Goal: Book appointment/travel/reservation

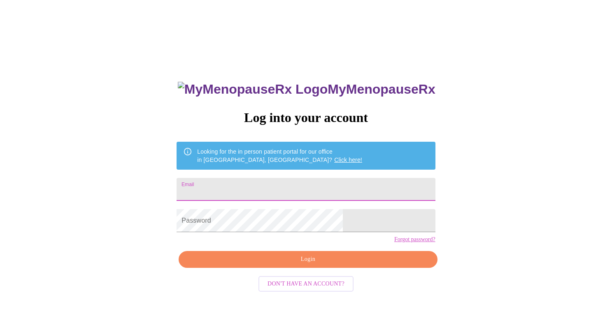
click at [262, 190] on input "Email" at bounding box center [305, 189] width 258 height 23
type input "[PERSON_NAME][EMAIL_ADDRESS][DOMAIN_NAME]"
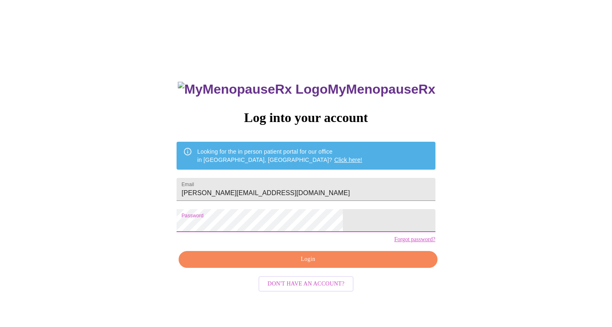
click at [303, 265] on span "Login" at bounding box center [307, 260] width 239 height 10
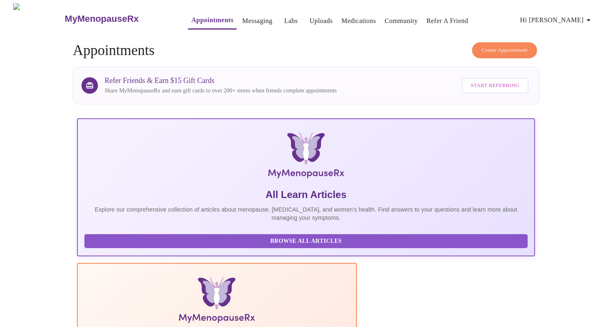
click at [242, 19] on link "Messaging" at bounding box center [257, 21] width 30 height 12
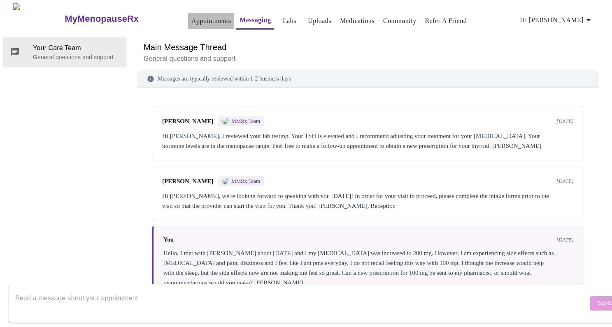
click at [193, 16] on link "Appointments" at bounding box center [210, 21] width 39 height 12
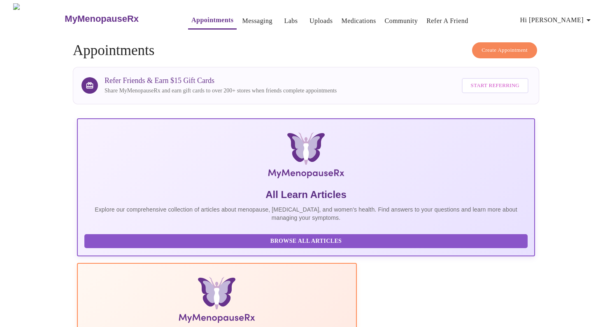
click at [496, 46] on span "Create Appointment" at bounding box center [504, 50] width 46 height 9
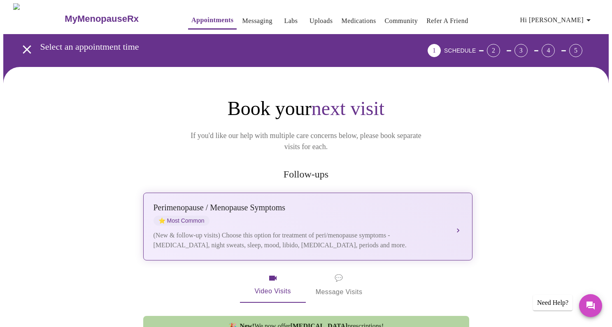
click at [261, 205] on div "[MEDICAL_DATA] / Menopause Symptoms ⭐ Most Common" at bounding box center [299, 214] width 292 height 23
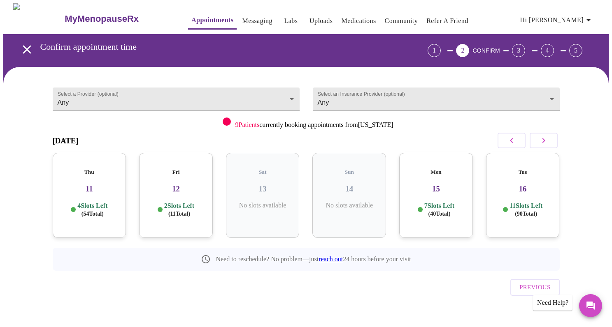
click at [176, 185] on h3 "12" at bounding box center [176, 189] width 60 height 9
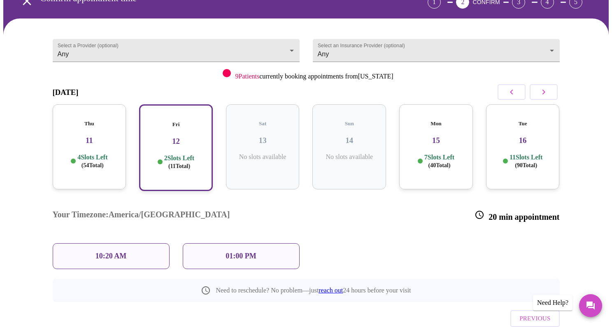
scroll to position [54, 0]
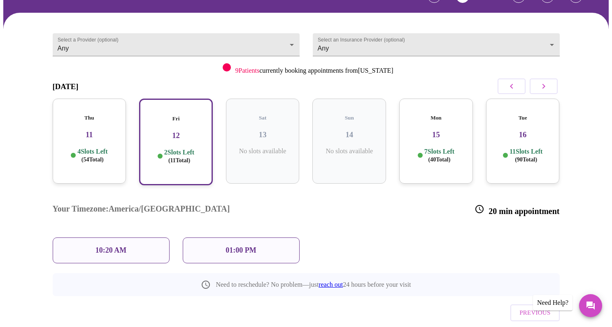
click at [96, 246] on p "10:20 AM" at bounding box center [110, 250] width 31 height 9
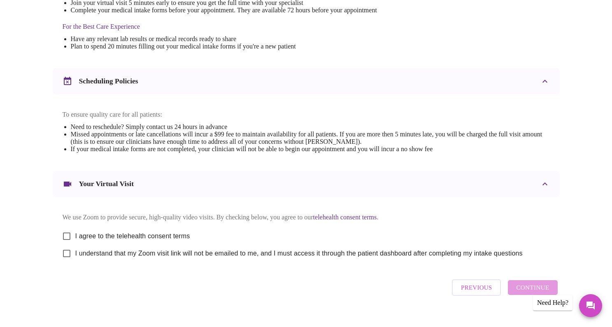
scroll to position [250, 0]
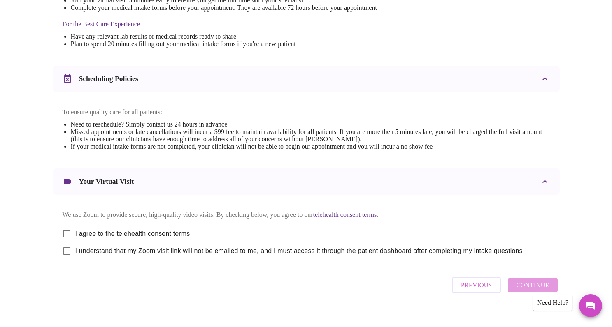
click at [66, 238] on input "I agree to the telehealth consent terms" at bounding box center [66, 233] width 17 height 17
checkbox input "true"
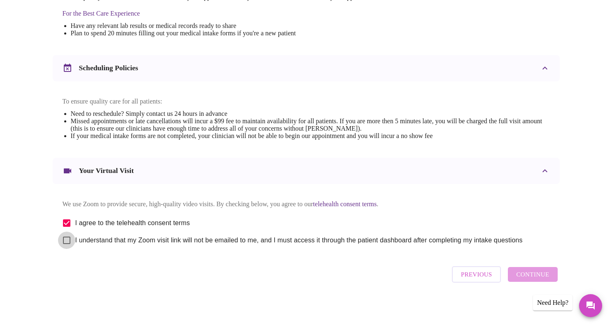
click at [66, 242] on input "I understand that my Zoom visit link will not be emailed to me, and I must acce…" at bounding box center [66, 240] width 17 height 17
checkbox input "true"
click at [531, 279] on span "Continue" at bounding box center [532, 274] width 33 height 11
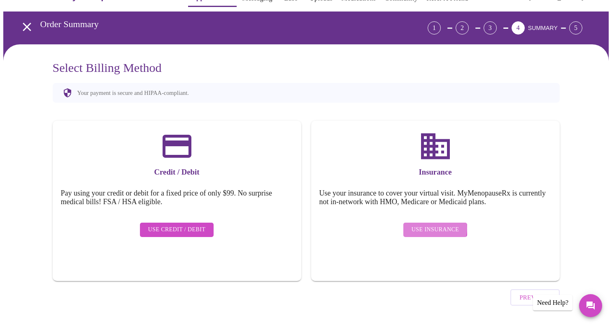
click at [433, 225] on span "Use Insurance" at bounding box center [434, 230] width 47 height 10
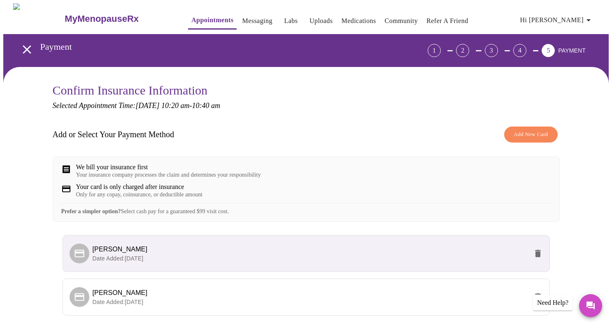
scroll to position [73, 0]
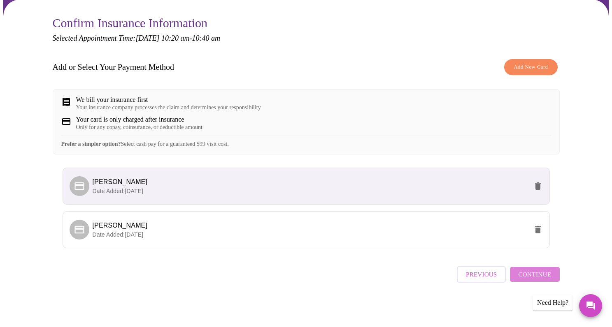
click at [540, 280] on span "Continue" at bounding box center [534, 274] width 33 height 11
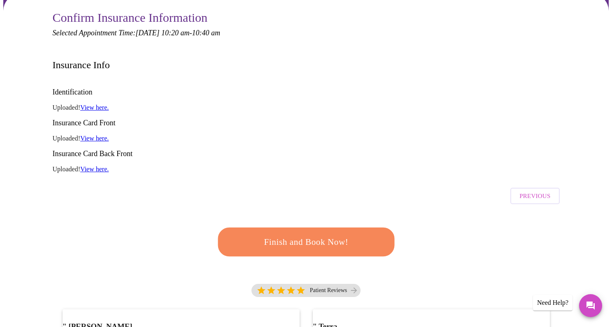
scroll to position [0, 0]
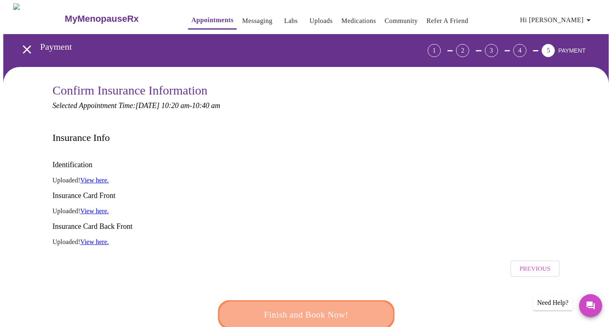
click at [338, 308] on span "Finish and Book Now!" at bounding box center [305, 315] width 152 height 15
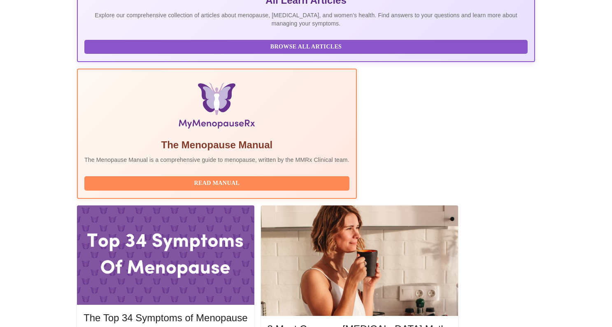
scroll to position [199, 0]
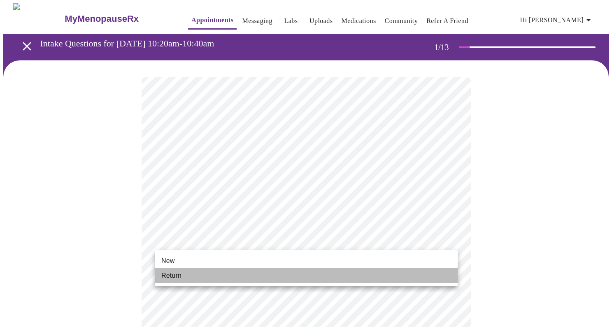
click at [177, 278] on span "Return" at bounding box center [171, 276] width 20 height 10
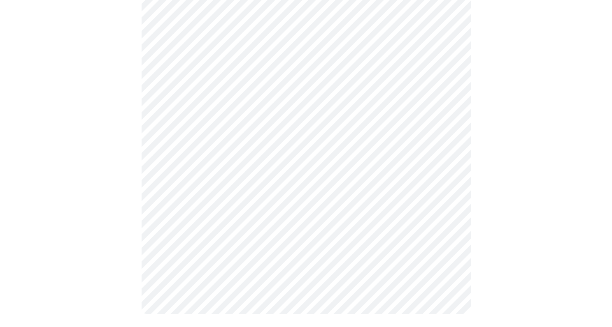
scroll to position [412, 0]
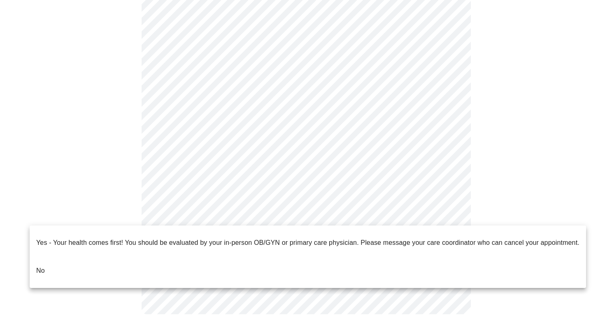
click at [42, 266] on p "No" at bounding box center [40, 271] width 9 height 10
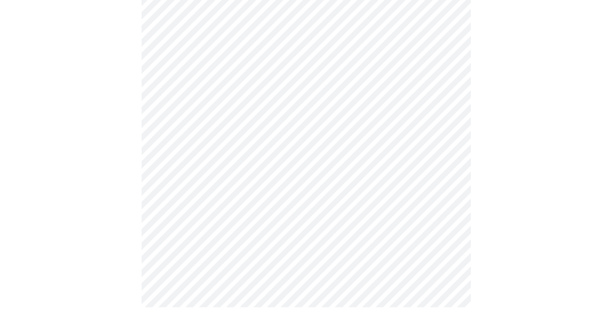
scroll to position [0, 0]
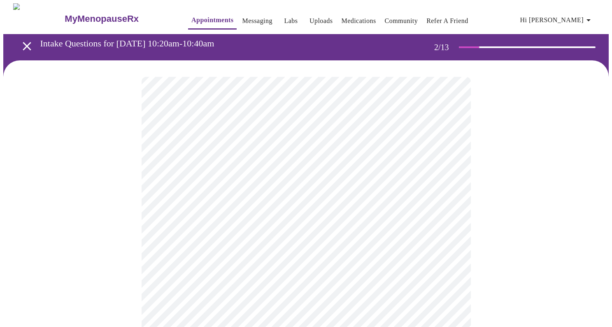
click at [451, 169] on body "MyMenopauseRx Appointments Messaging Labs Uploads Medications Community Refer a…" at bounding box center [305, 250] width 605 height 494
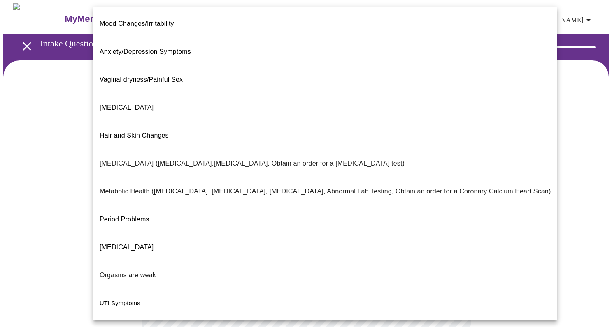
scroll to position [99, 0]
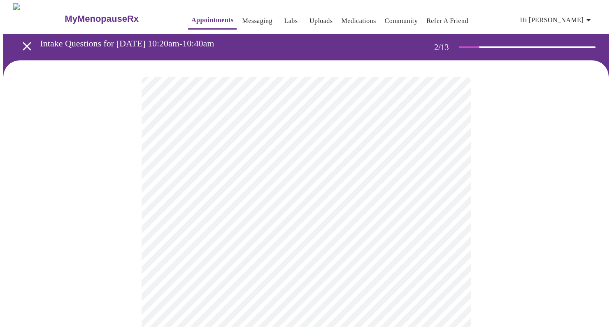
click at [168, 251] on body "MyMenopauseRx Appointments Messaging Labs Uploads Medications Community Refer a…" at bounding box center [305, 247] width 605 height 489
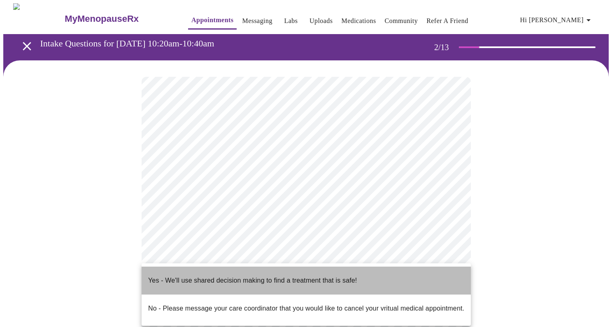
drag, startPoint x: 167, startPoint y: 273, endPoint x: 156, endPoint y: 273, distance: 11.1
click at [167, 276] on p "Yes - We'll use shared decision making to find a treatment that is safe!" at bounding box center [252, 281] width 209 height 10
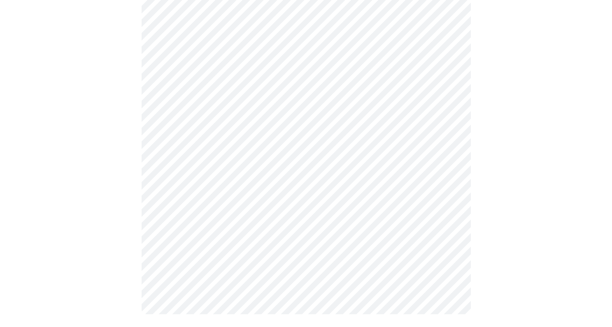
scroll to position [0, 0]
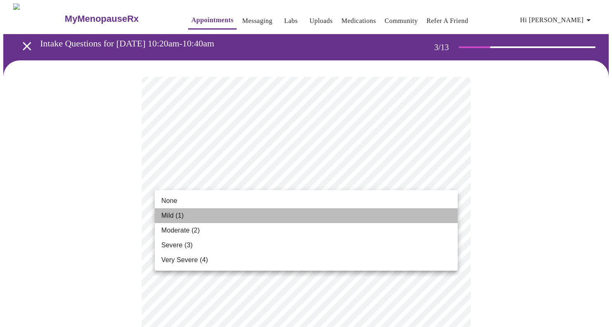
click at [189, 218] on li "Mild (1)" at bounding box center [306, 216] width 303 height 15
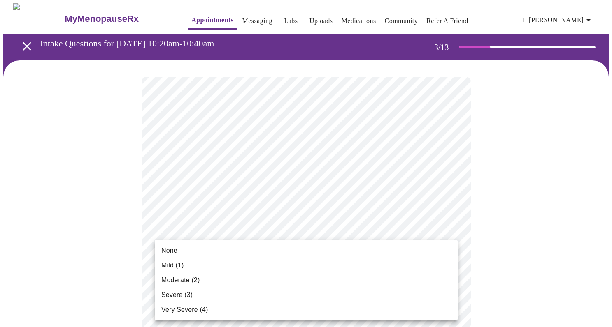
click at [172, 268] on span "Mild (1)" at bounding box center [172, 266] width 23 height 10
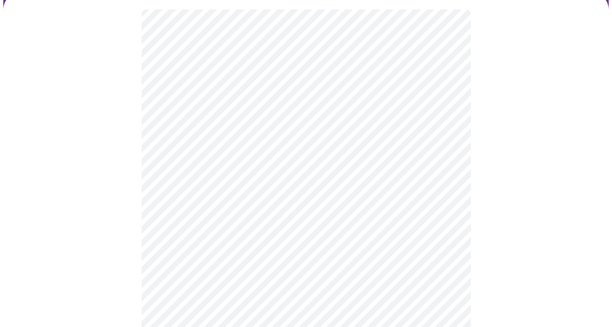
scroll to position [68, 0]
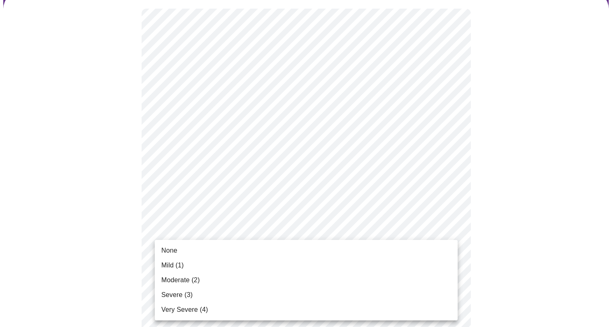
click at [171, 266] on span "Mild (1)" at bounding box center [172, 266] width 23 height 10
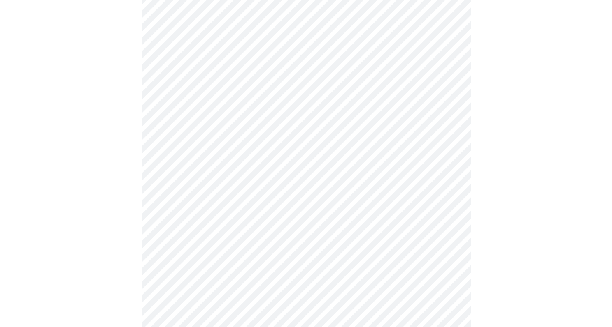
scroll to position [125, 0]
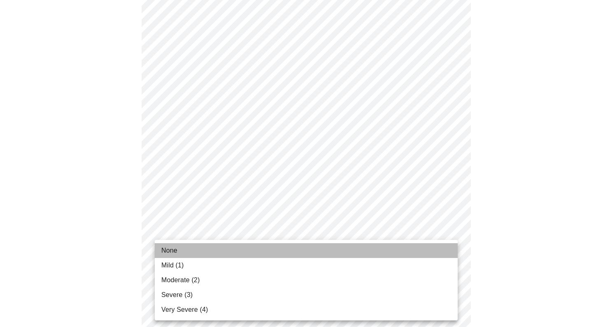
click at [182, 251] on li "None" at bounding box center [306, 250] width 303 height 15
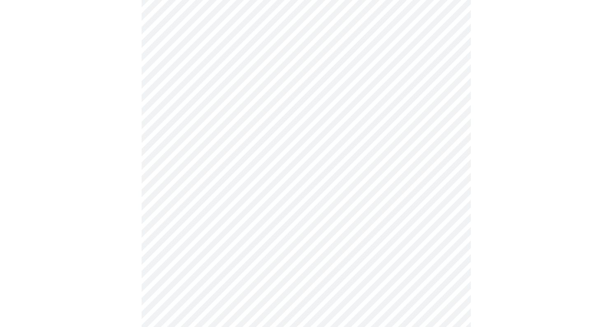
scroll to position [161, 0]
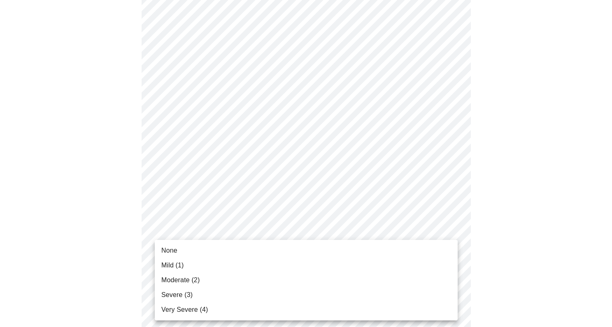
click at [177, 253] on span "None" at bounding box center [169, 251] width 16 height 10
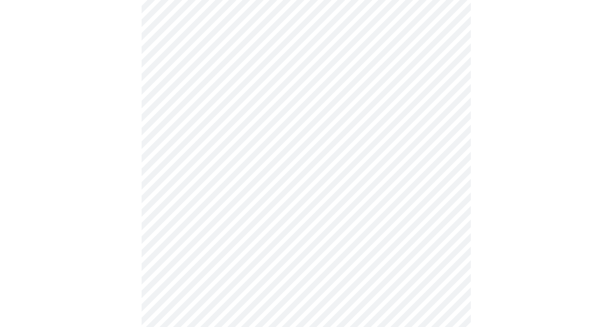
scroll to position [235, 0]
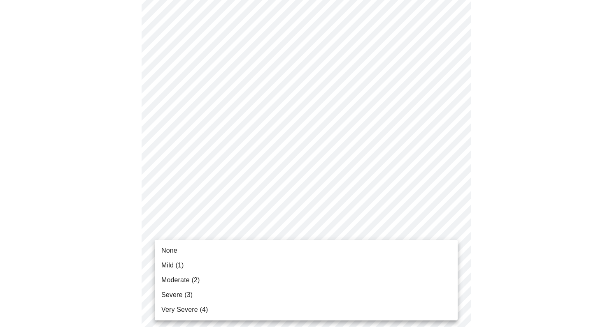
click at [185, 249] on body "MyMenopauseRx Appointments Messaging Labs Uploads Medications Community Refer a…" at bounding box center [305, 286] width 605 height 1036
click at [178, 264] on span "Mild (1)" at bounding box center [172, 266] width 23 height 10
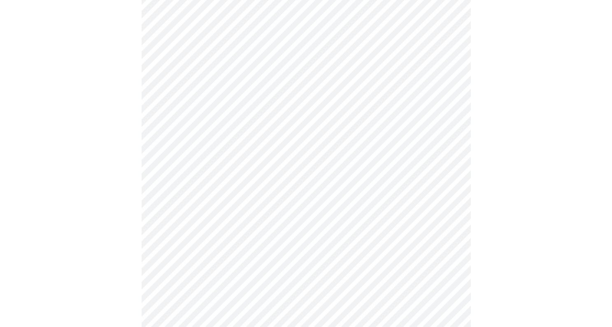
scroll to position [284, 0]
click at [177, 262] on body "MyMenopauseRx Appointments Messaging Labs Uploads Medications Community Refer a…" at bounding box center [305, 231] width 605 height 1025
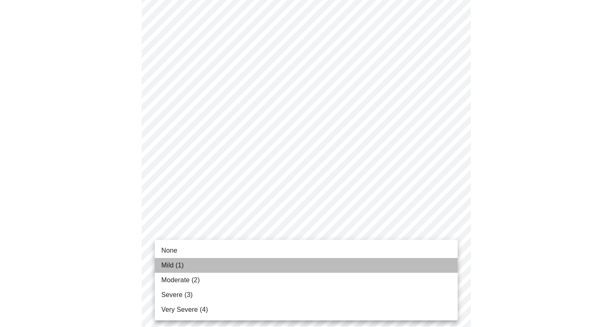
click at [174, 263] on span "Mild (1)" at bounding box center [172, 266] width 23 height 10
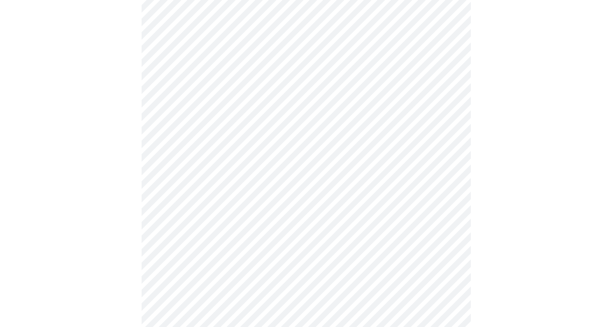
scroll to position [358, 0]
click at [178, 256] on body "MyMenopauseRx Appointments Messaging Labs Uploads Medications Community Refer a…" at bounding box center [305, 152] width 605 height 1013
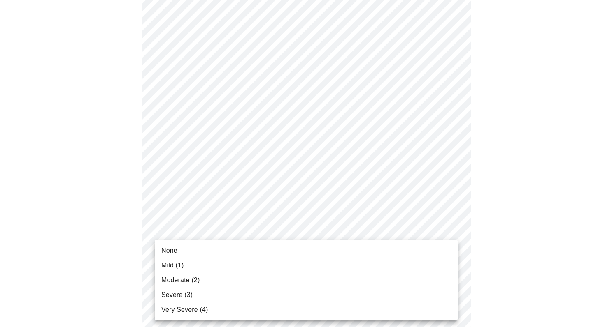
drag, startPoint x: 175, startPoint y: 254, endPoint x: 167, endPoint y: 257, distance: 9.0
click at [175, 254] on span "None" at bounding box center [169, 251] width 16 height 10
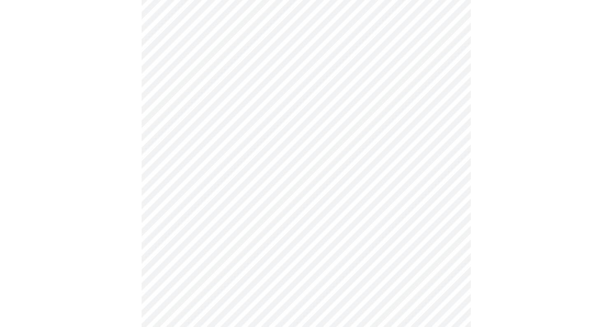
scroll to position [443, 0]
click at [184, 234] on body "MyMenopauseRx Appointments Messaging Labs Uploads Medications Community Refer a…" at bounding box center [305, 61] width 605 height 1002
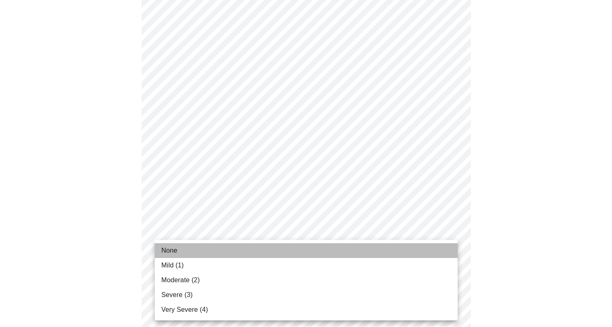
click at [176, 249] on span "None" at bounding box center [169, 251] width 16 height 10
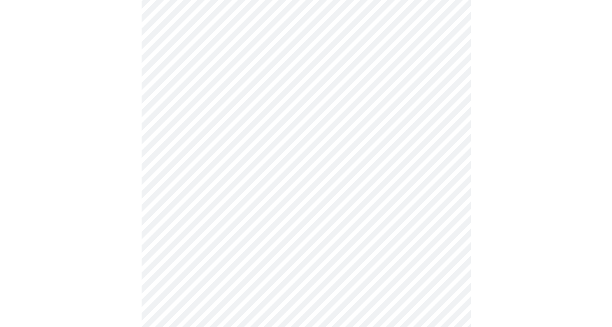
scroll to position [492, 0]
click at [197, 255] on body "MyMenopauseRx Appointments Messaging Labs Uploads Medications Community Refer a…" at bounding box center [305, 6] width 605 height 990
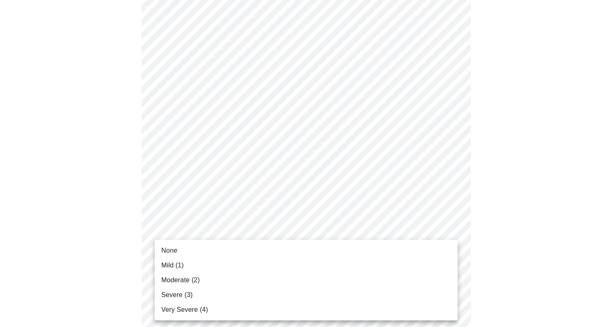
click at [185, 255] on li "None" at bounding box center [306, 250] width 303 height 15
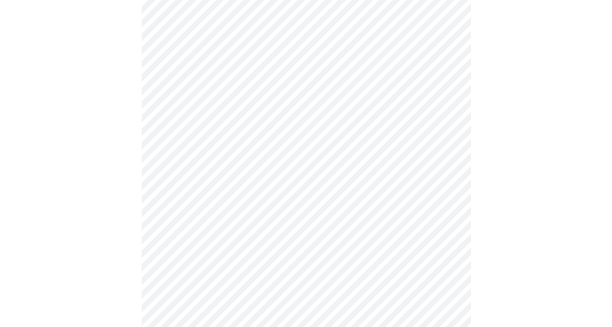
scroll to position [550, 0]
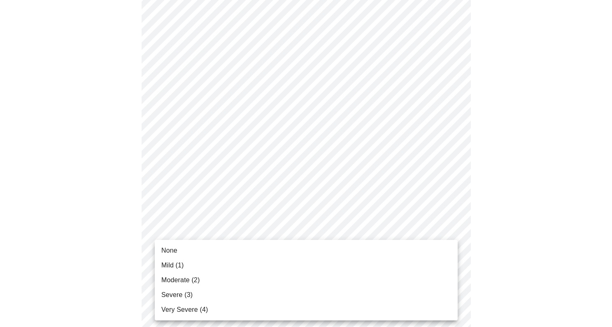
click at [187, 263] on li "Mild (1)" at bounding box center [306, 265] width 303 height 15
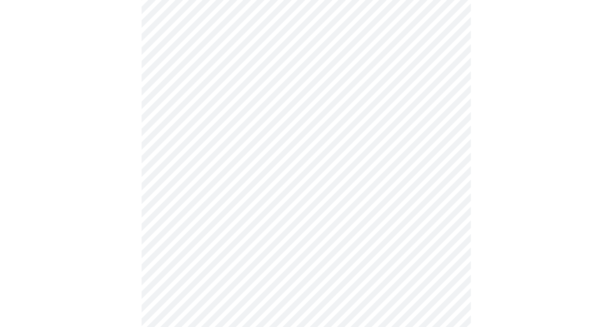
scroll to position [324, 0]
click at [221, 184] on body "MyMenopauseRx Appointments Messaging Labs Uploads Medications Community Refer a…" at bounding box center [305, 86] width 605 height 812
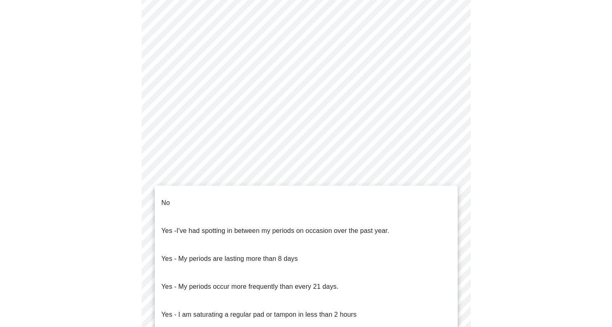
click at [170, 197] on li "No" at bounding box center [306, 203] width 303 height 28
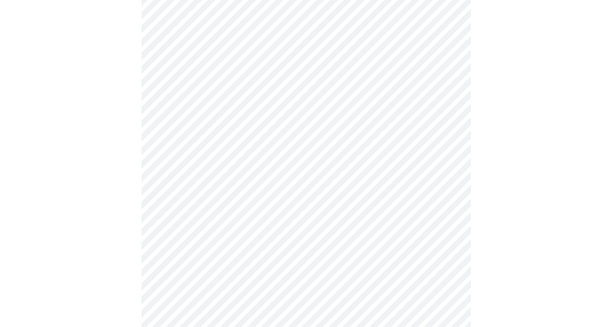
scroll to position [365, 0]
click at [207, 197] on body "MyMenopauseRx Appointments Messaging Labs Uploads Medications Community Refer a…" at bounding box center [305, 42] width 605 height 807
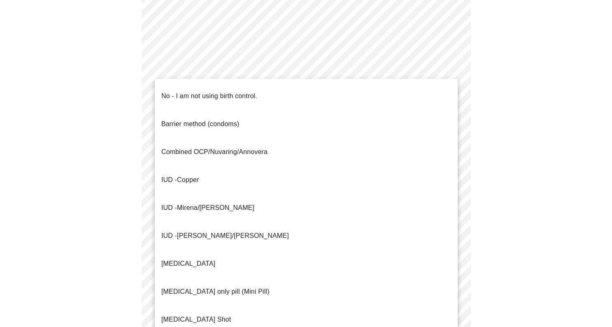
click at [184, 94] on p "No - I am not using birth control." at bounding box center [209, 96] width 96 height 10
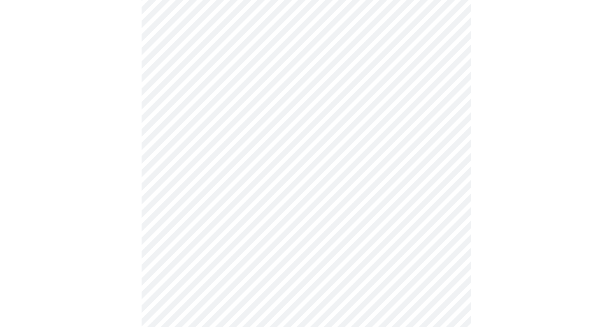
scroll to position [399, 0]
click at [218, 217] on body "MyMenopauseRx Appointments Messaging Labs Uploads Medications Community Refer a…" at bounding box center [305, 5] width 605 height 802
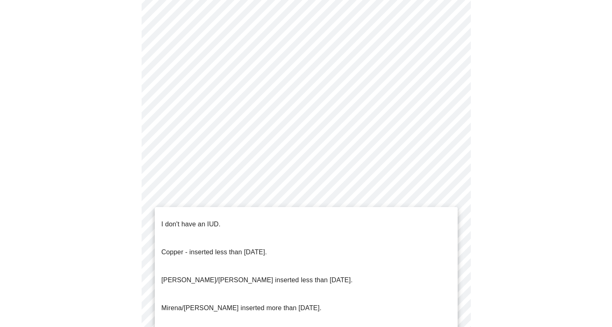
drag, startPoint x: 179, startPoint y: 218, endPoint x: 100, endPoint y: 218, distance: 79.8
click at [179, 220] on p "I don't have an IUD." at bounding box center [190, 225] width 59 height 10
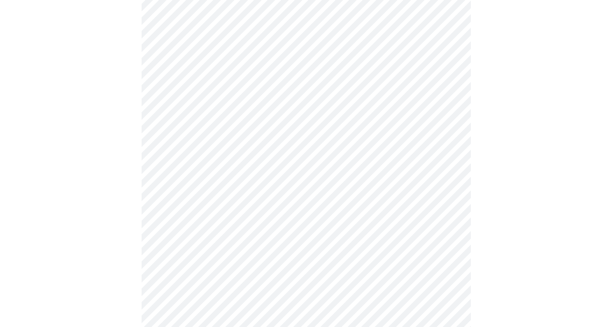
scroll to position [443, 0]
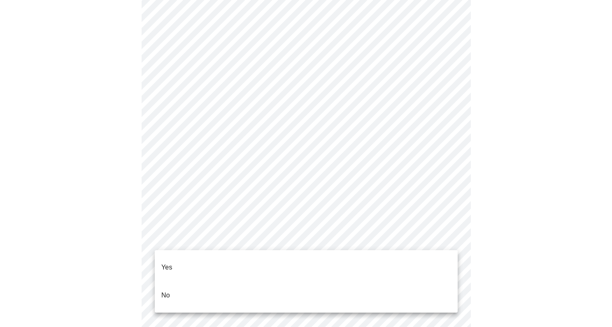
click at [167, 291] on p "No" at bounding box center [165, 296] width 9 height 10
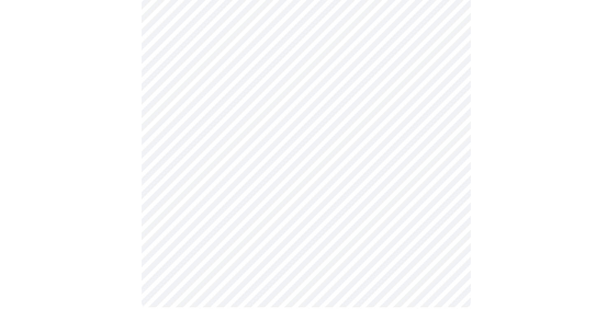
scroll to position [0, 0]
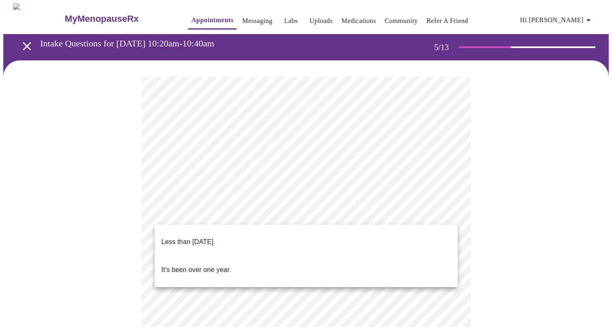
click at [204, 216] on body "MyMenopauseRx Appointments Messaging Labs Uploads Medications Community Refer a…" at bounding box center [305, 309] width 605 height 613
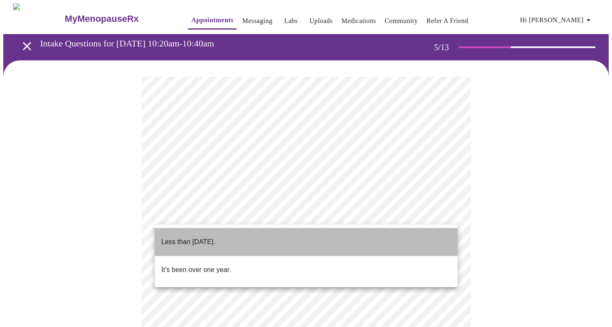
click at [196, 237] on p "Less than [DATE]." at bounding box center [188, 242] width 54 height 10
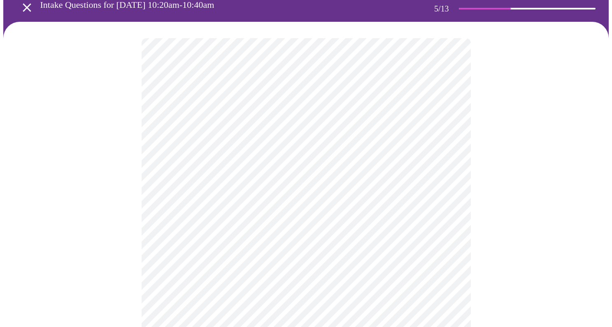
scroll to position [46, 0]
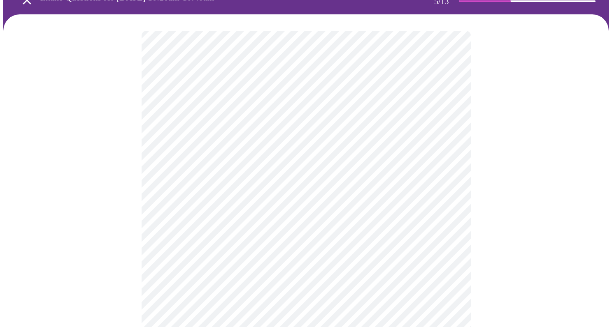
click at [450, 234] on body "MyMenopauseRx Appointments Messaging Labs Uploads Medications Community Refer a…" at bounding box center [305, 261] width 605 height 608
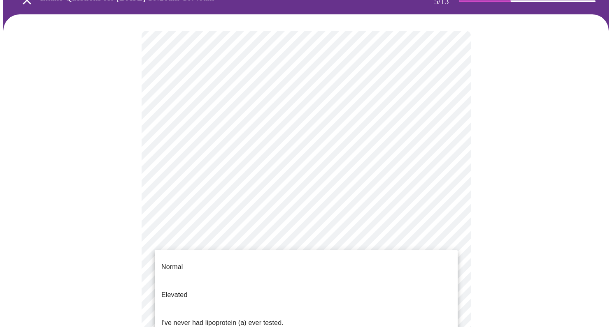
click at [489, 222] on div at bounding box center [306, 163] width 612 height 327
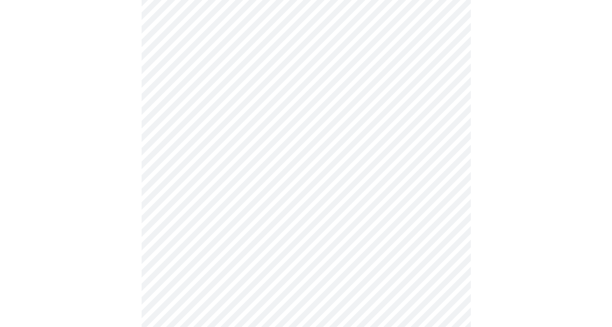
scroll to position [238, 0]
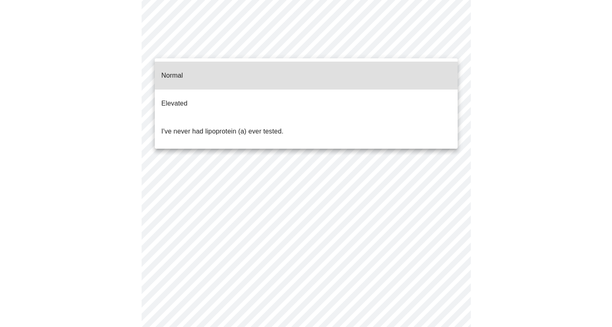
click at [207, 51] on body "MyMenopauseRx Appointments Messaging Labs Uploads Medications Community Refer a…" at bounding box center [305, 69] width 605 height 608
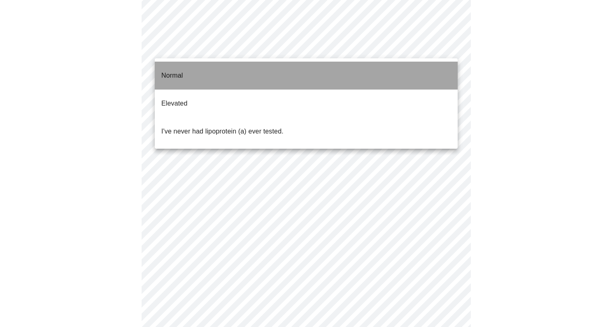
click at [179, 72] on p "Normal" at bounding box center [171, 76] width 21 height 10
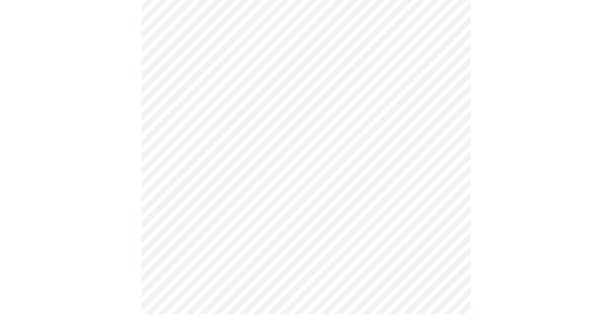
scroll to position [0, 0]
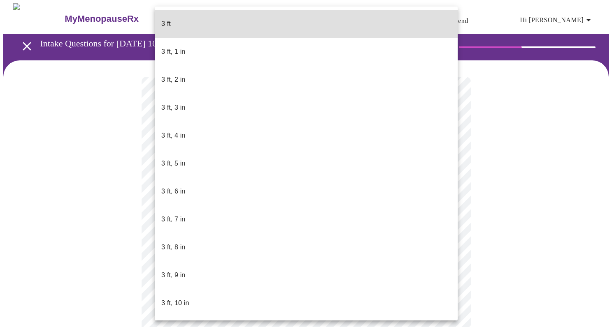
click at [182, 237] on body "MyMenopauseRx Appointments Messaging Labs Uploads Medications Community Refer a…" at bounding box center [305, 217] width 605 height 428
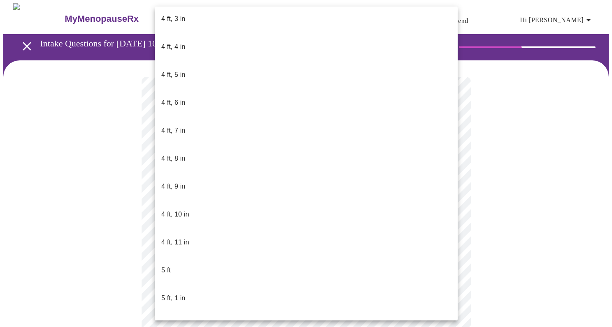
scroll to position [425, 0]
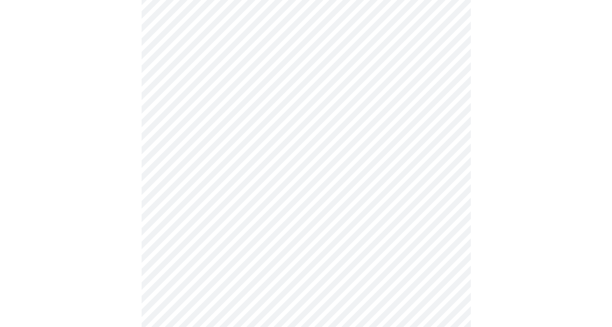
scroll to position [2081, 0]
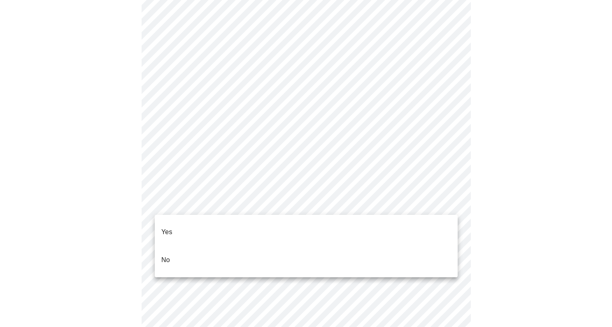
click at [167, 255] on p "No" at bounding box center [165, 260] width 9 height 10
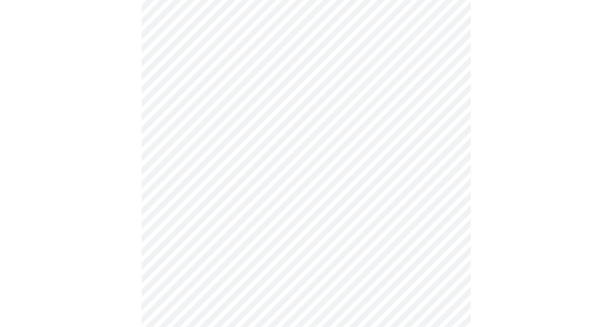
scroll to position [662, 0]
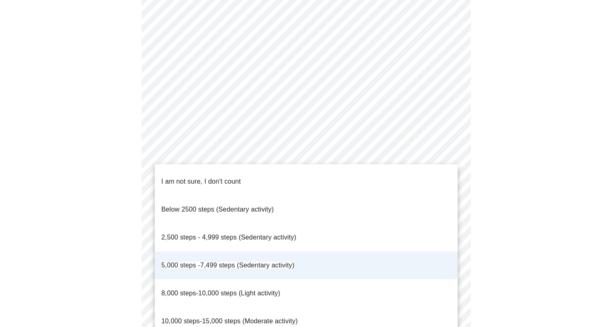
click at [448, 174] on li "I am not sure, I don't count" at bounding box center [306, 182] width 303 height 28
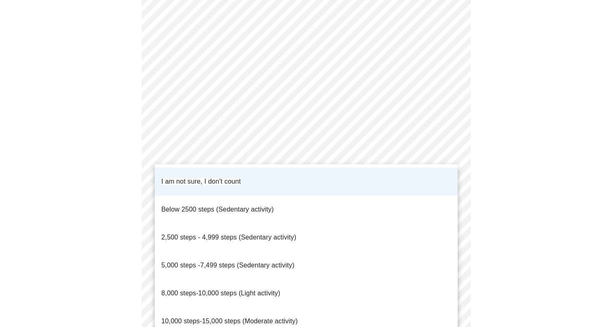
click at [232, 262] on span "5,000 steps -7,499 steps (Sedentary activity)" at bounding box center [227, 265] width 133 height 7
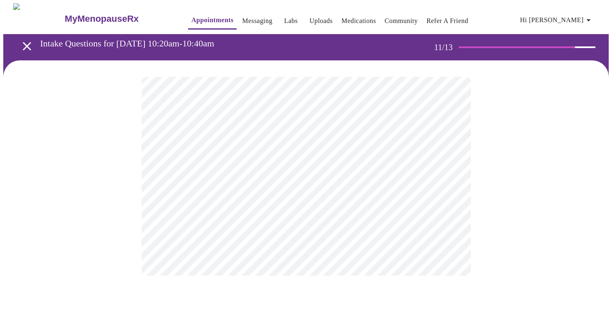
scroll to position [0, 0]
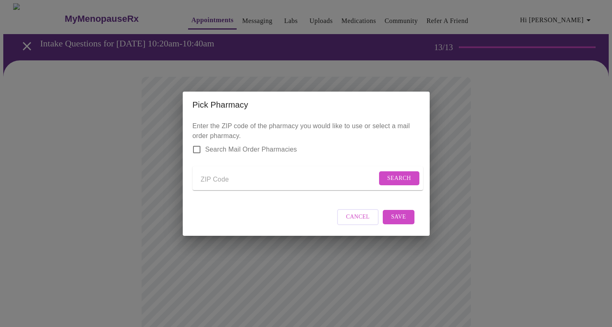
click at [230, 176] on input "Send a message to your care team" at bounding box center [289, 180] width 176 height 13
type input "60542"
click at [397, 175] on span "Search" at bounding box center [399, 179] width 24 height 10
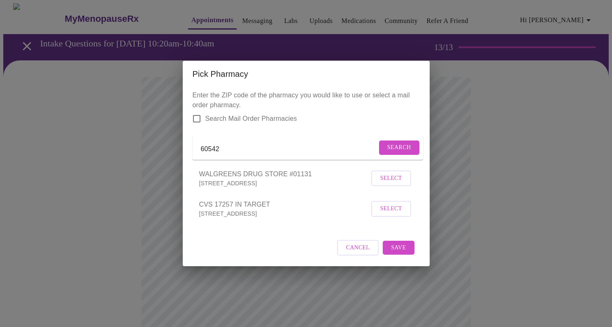
drag, startPoint x: 362, startPoint y: 253, endPoint x: 353, endPoint y: 253, distance: 9.1
click at [362, 253] on span "Cancel" at bounding box center [358, 248] width 24 height 10
drag, startPoint x: 220, startPoint y: 146, endPoint x: 211, endPoint y: 147, distance: 8.7
click at [211, 147] on input "60542" at bounding box center [289, 149] width 176 height 13
type input "60510"
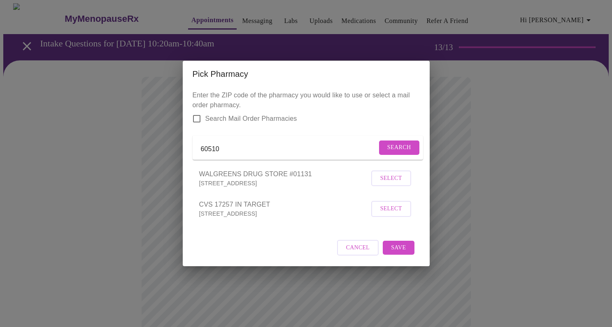
click at [393, 148] on span "Search" at bounding box center [399, 148] width 24 height 10
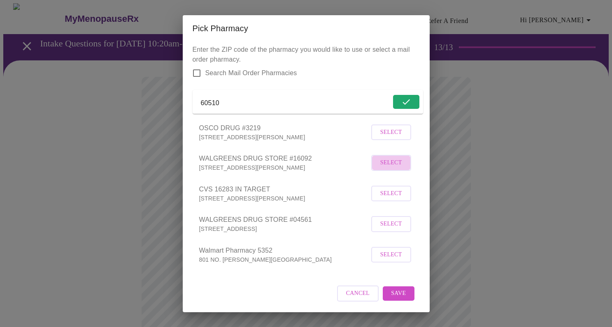
click at [392, 168] on span "Select" at bounding box center [391, 163] width 22 height 10
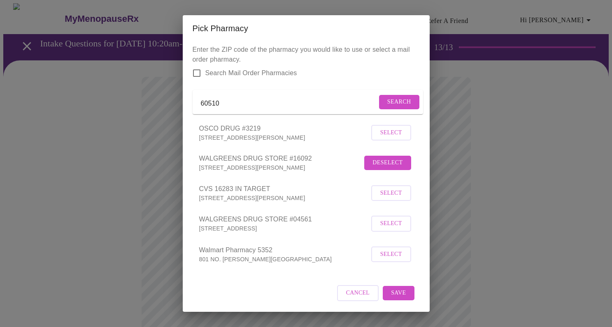
click at [396, 299] on span "Save" at bounding box center [398, 293] width 15 height 10
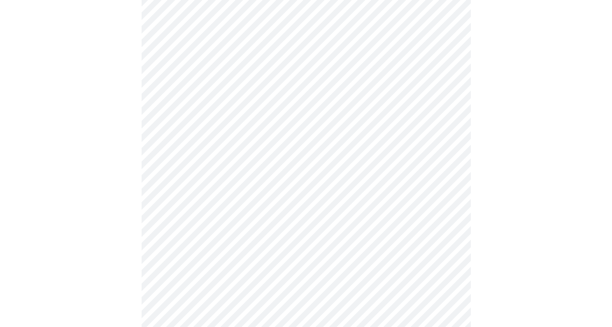
scroll to position [182, 0]
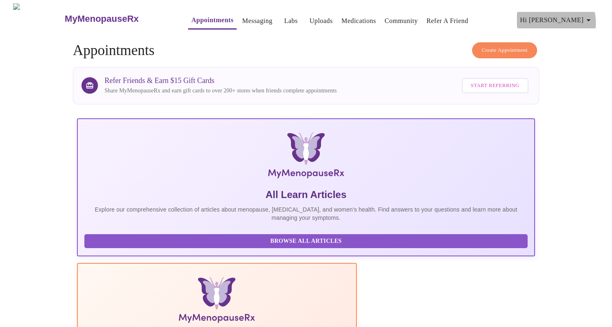
click at [591, 19] on icon "button" at bounding box center [588, 20] width 10 height 10
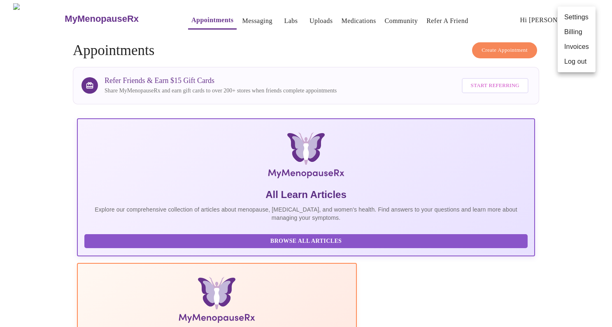
click at [577, 64] on li "Log out" at bounding box center [576, 61] width 38 height 15
